Goal: Transaction & Acquisition: Download file/media

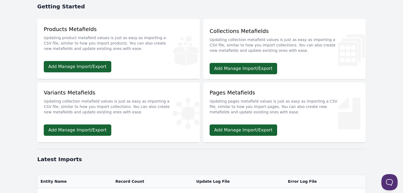
scroll to position [122, 0]
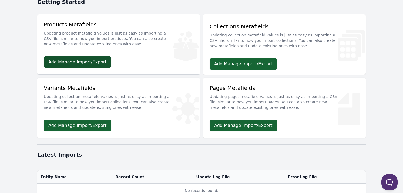
click at [73, 60] on link "Add Manage Import/Export" at bounding box center [78, 61] width 68 height 11
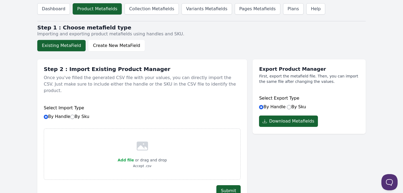
scroll to position [124, 0]
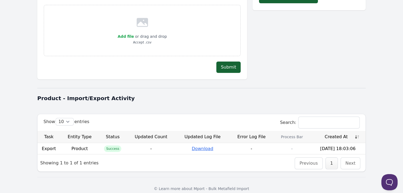
click at [207, 146] on link "Download" at bounding box center [203, 148] width 22 height 5
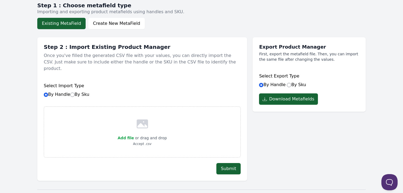
scroll to position [0, 0]
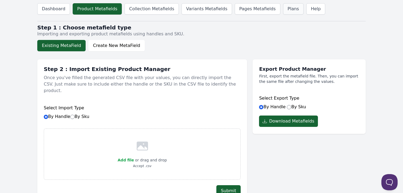
click at [283, 8] on link "Plans" at bounding box center [293, 8] width 21 height 11
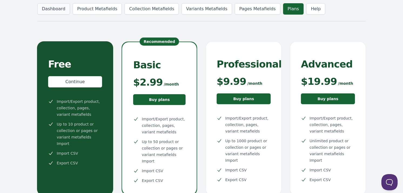
click at [53, 7] on link "Dashboard" at bounding box center [53, 8] width 33 height 11
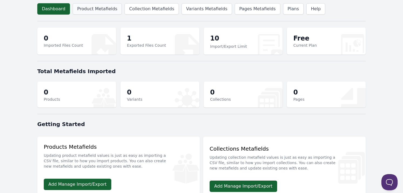
click at [95, 9] on link "Product Metafields" at bounding box center [97, 8] width 49 height 11
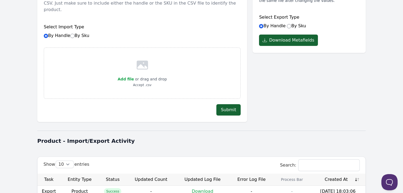
scroll to position [95, 0]
